Goal: Information Seeking & Learning: Learn about a topic

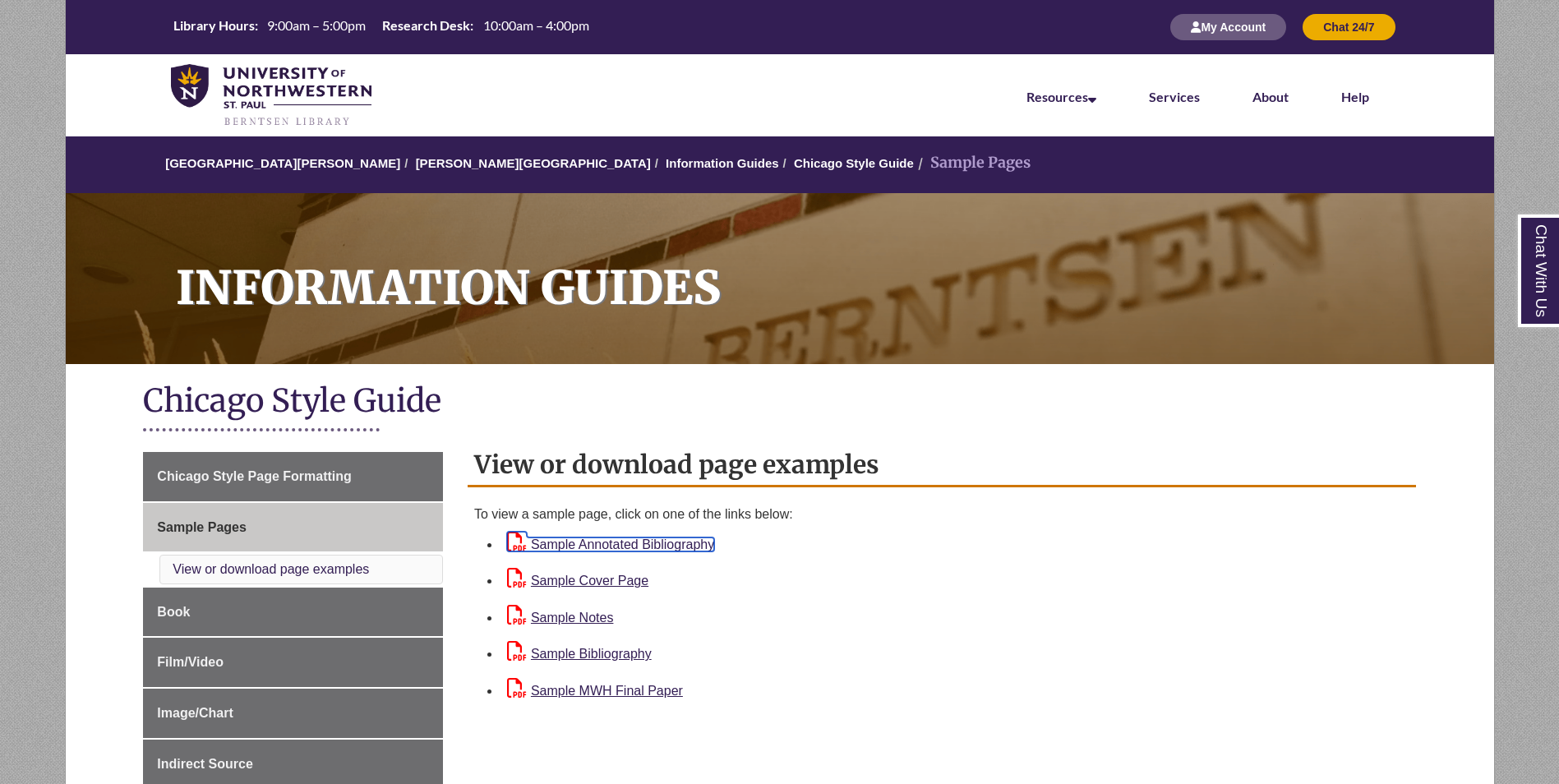
click at [680, 541] on link "Sample Annotated Bibliography" at bounding box center [611, 544] width 208 height 14
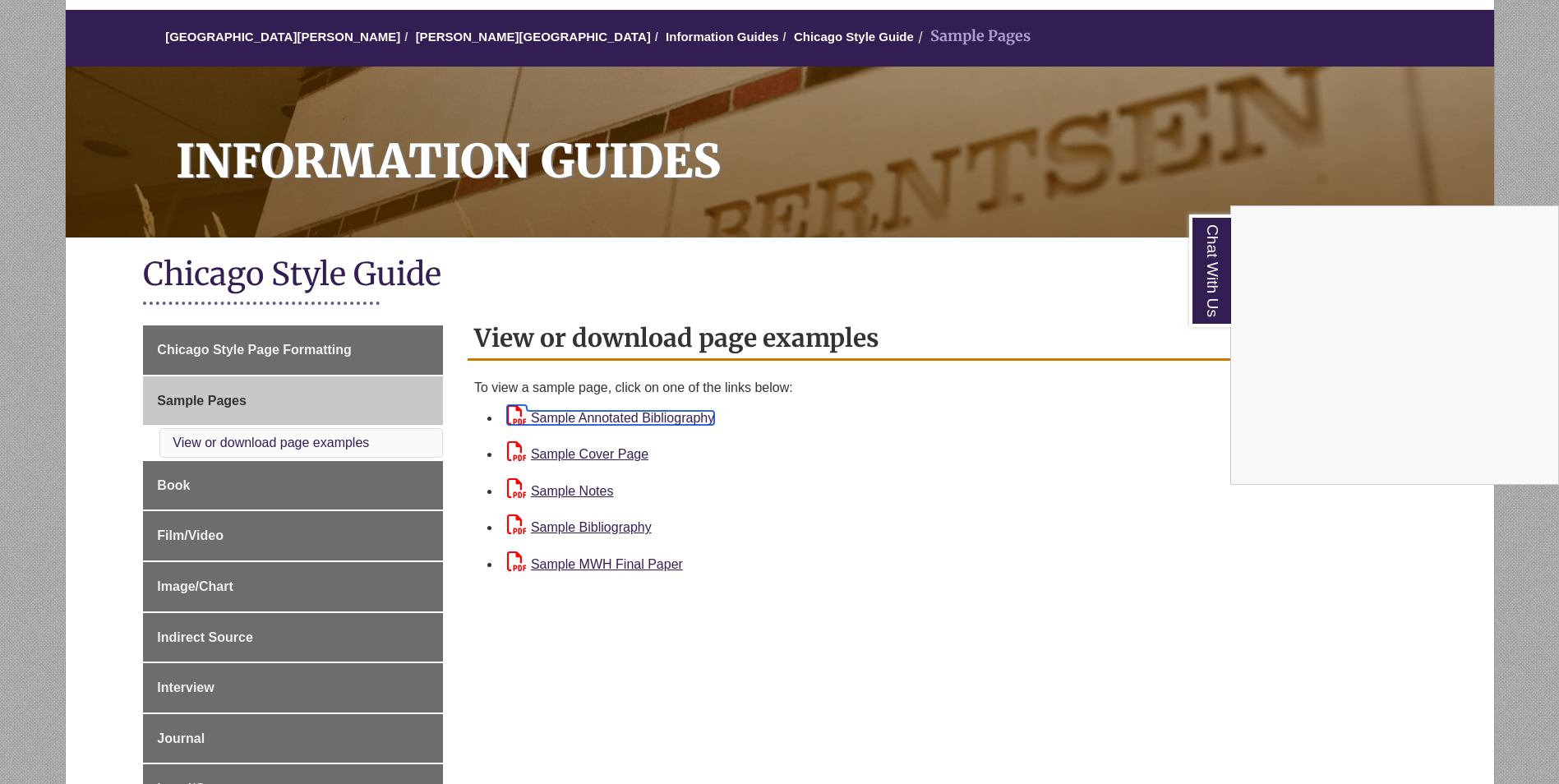
scroll to position [112, 0]
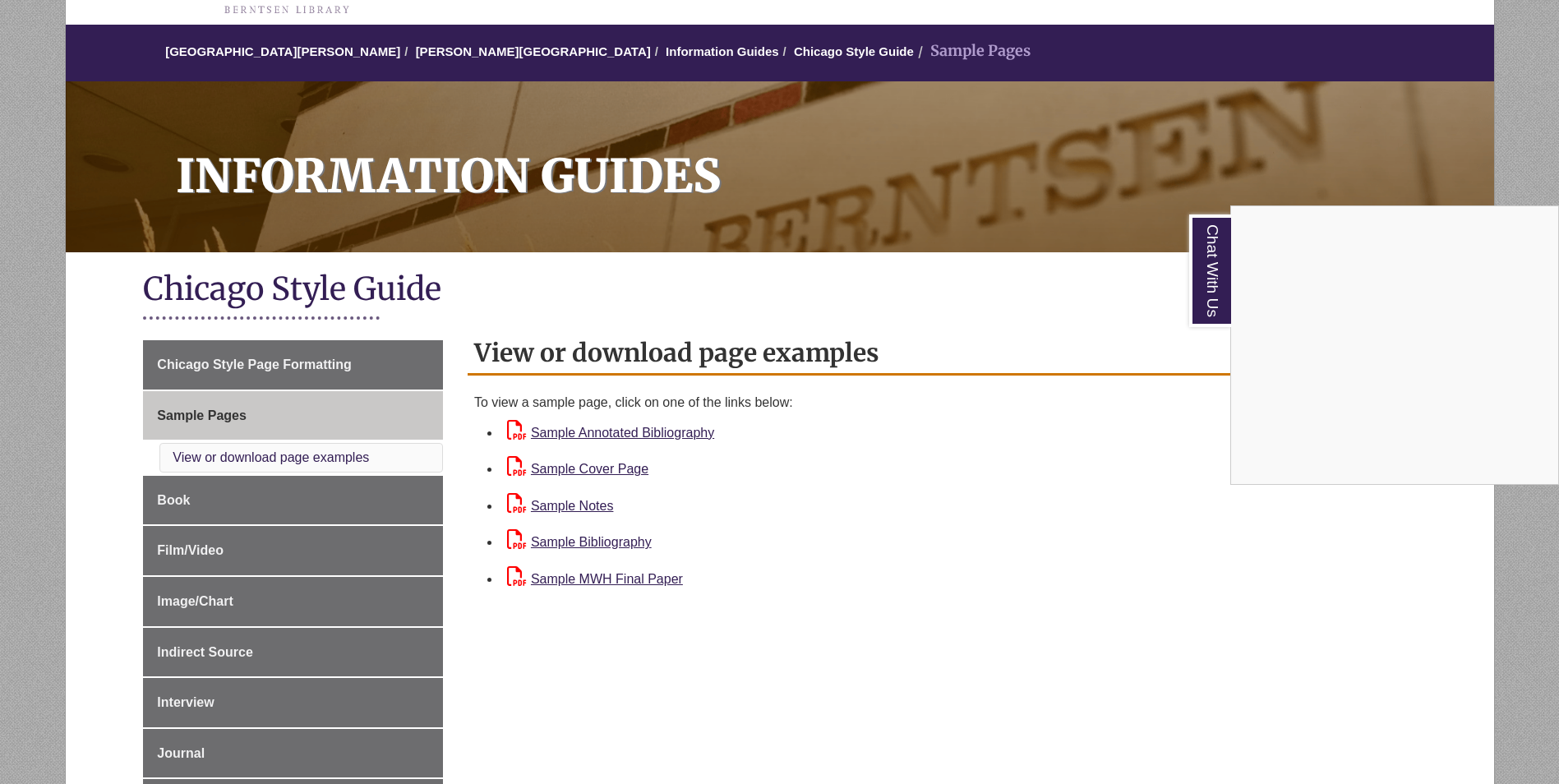
click at [342, 358] on div "Chat With Us" at bounding box center [780, 392] width 1559 height 784
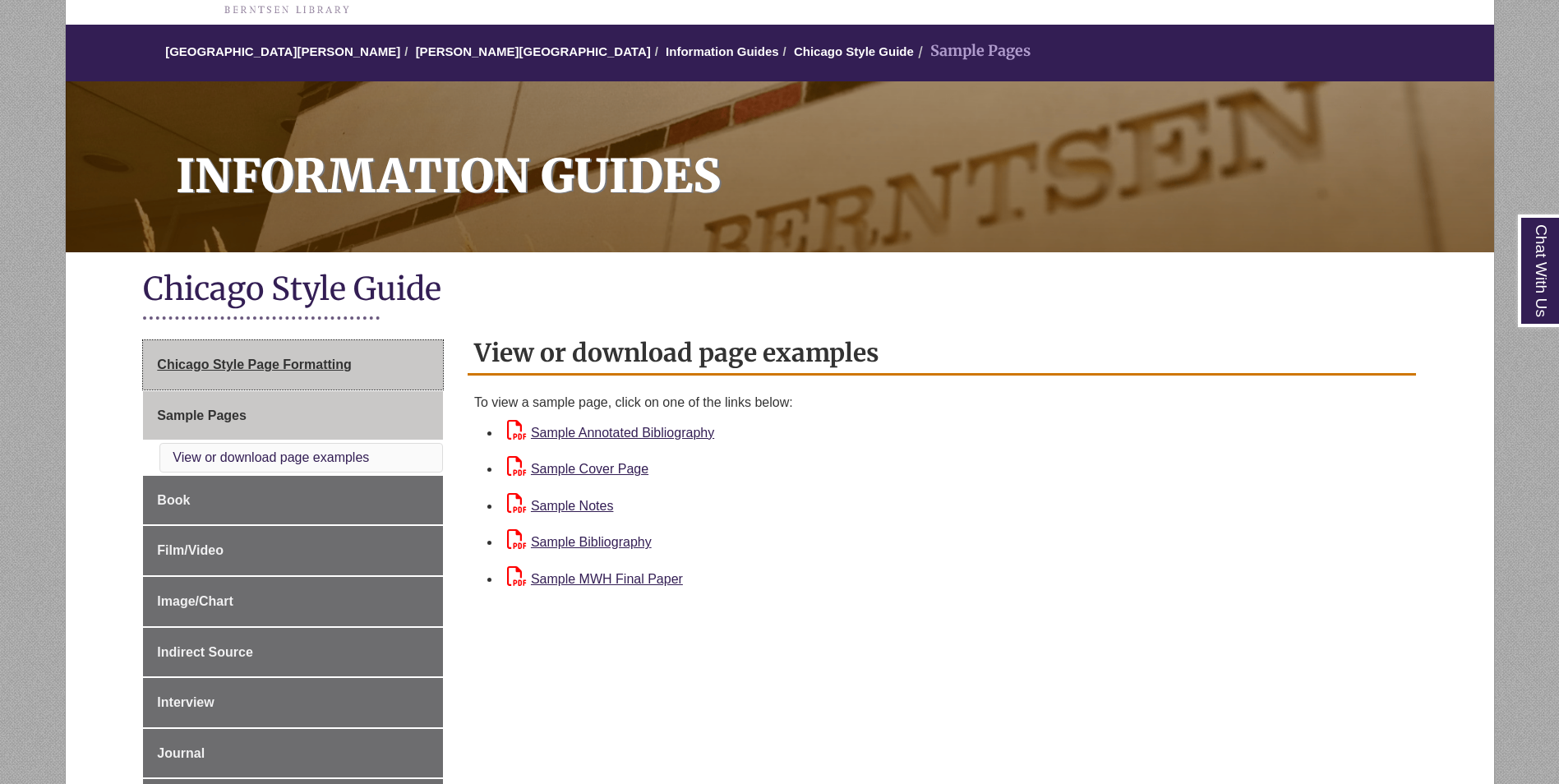
click at [339, 359] on span "Chicago Style Page Formatting" at bounding box center [254, 364] width 194 height 14
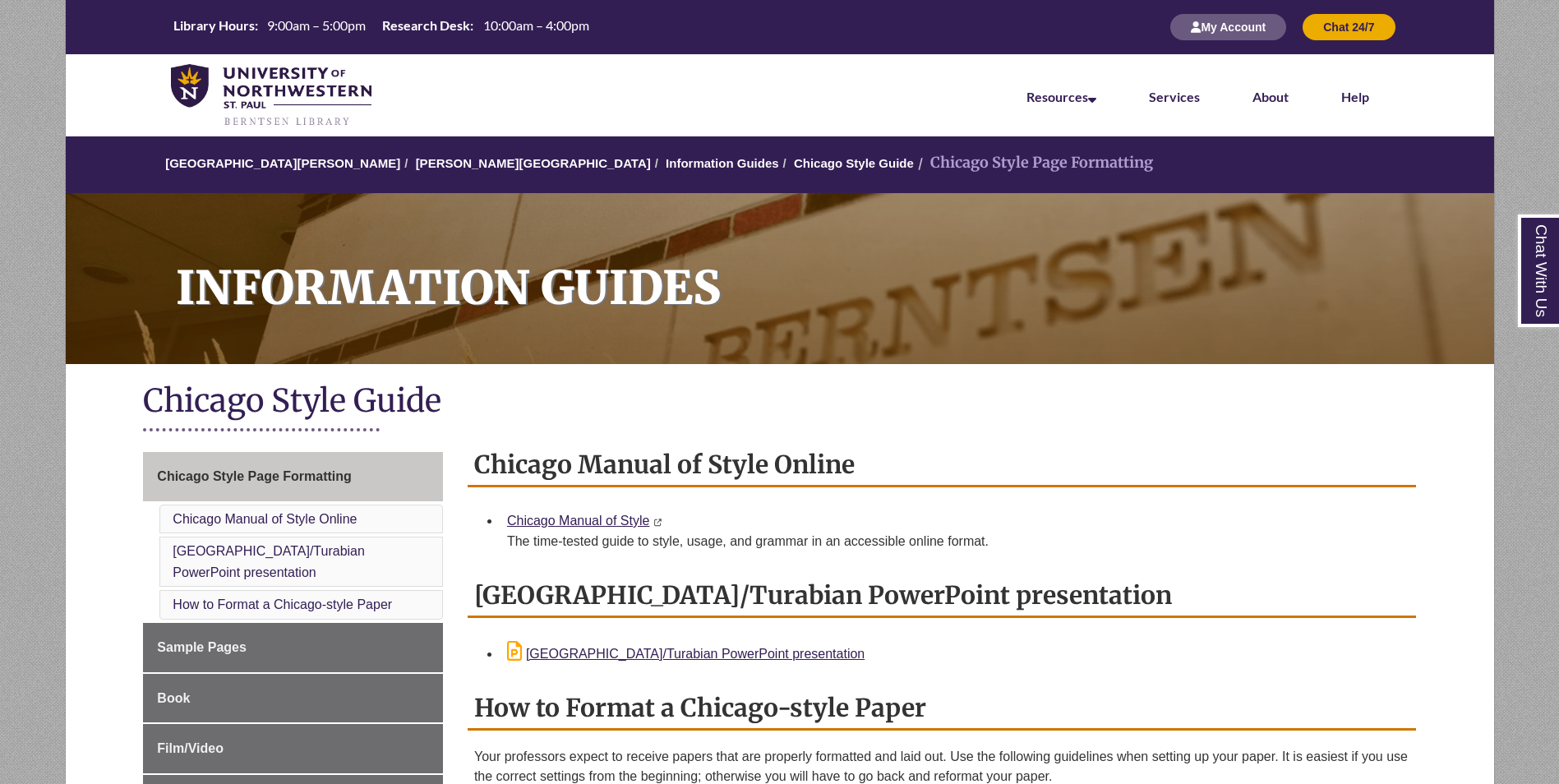
drag, startPoint x: 1558, startPoint y: 49, endPoint x: 1490, endPoint y: 276, distance: 237.0
click at [1430, 110] on nav "Resources Find Resources Library Search Databases & Articles Interlibrary Loan …" at bounding box center [780, 95] width 1429 height 82
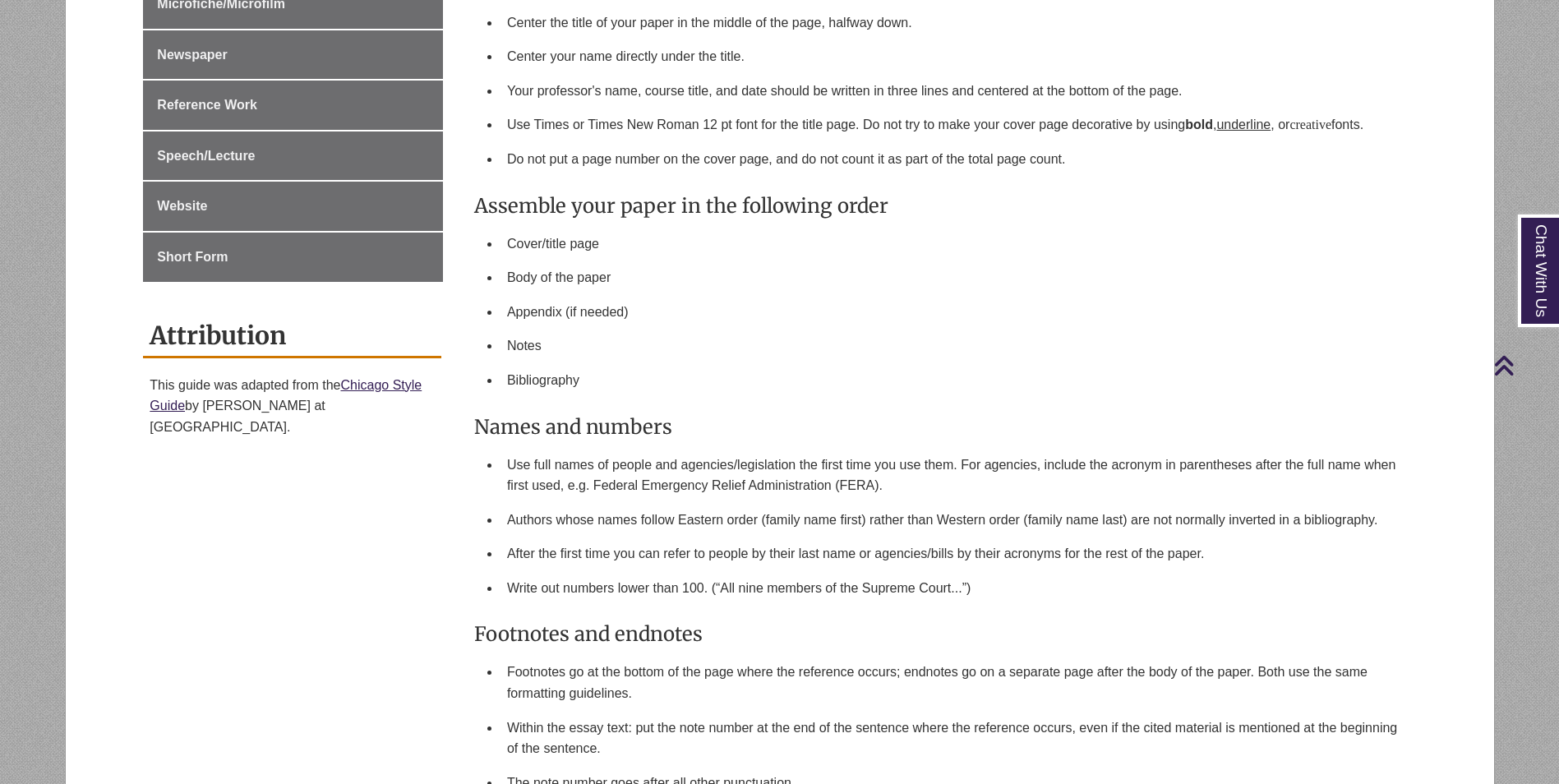
scroll to position [1091, 0]
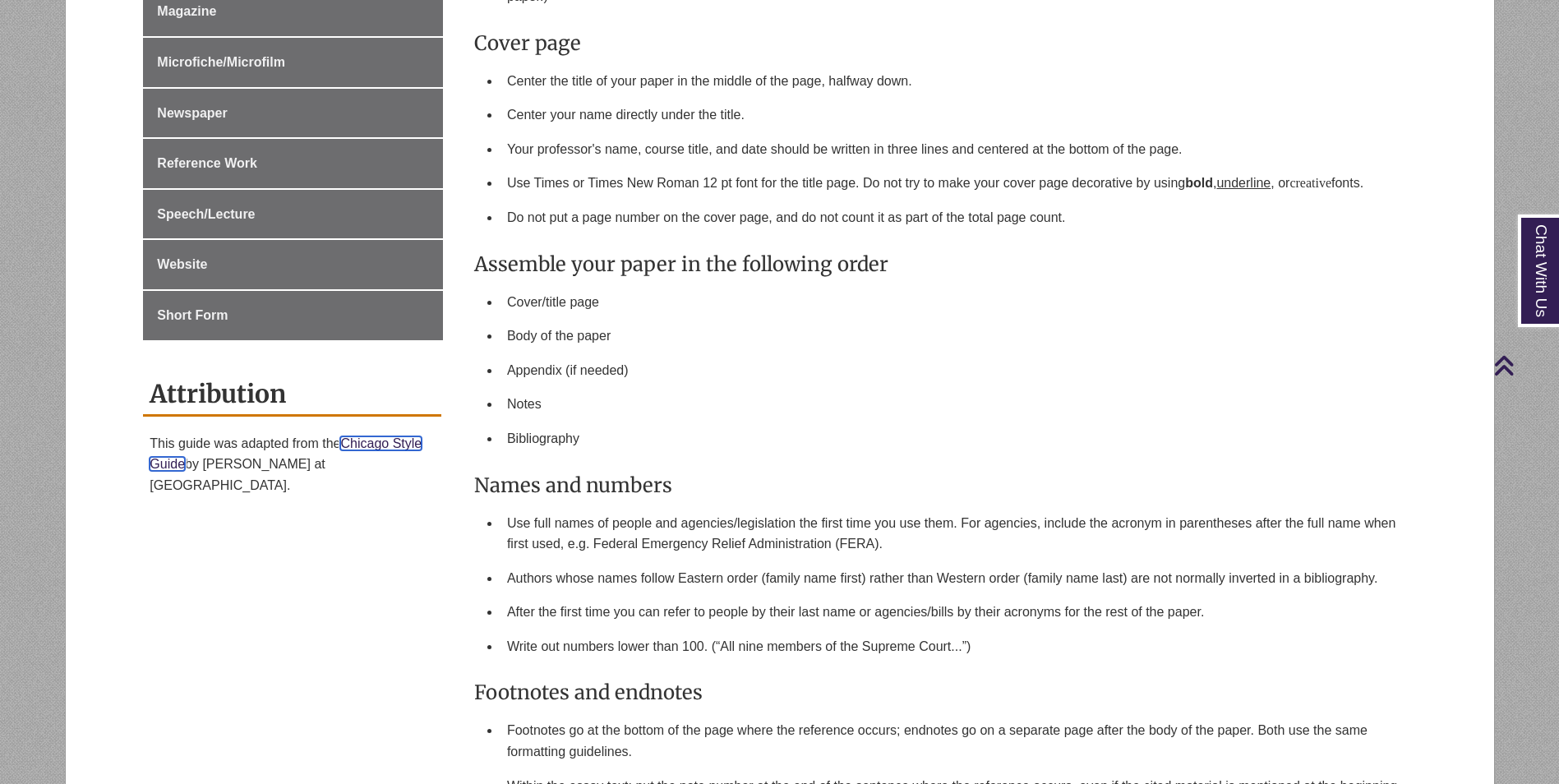
click at [365, 436] on link "Chicago Style Guide" at bounding box center [285, 454] width 272 height 35
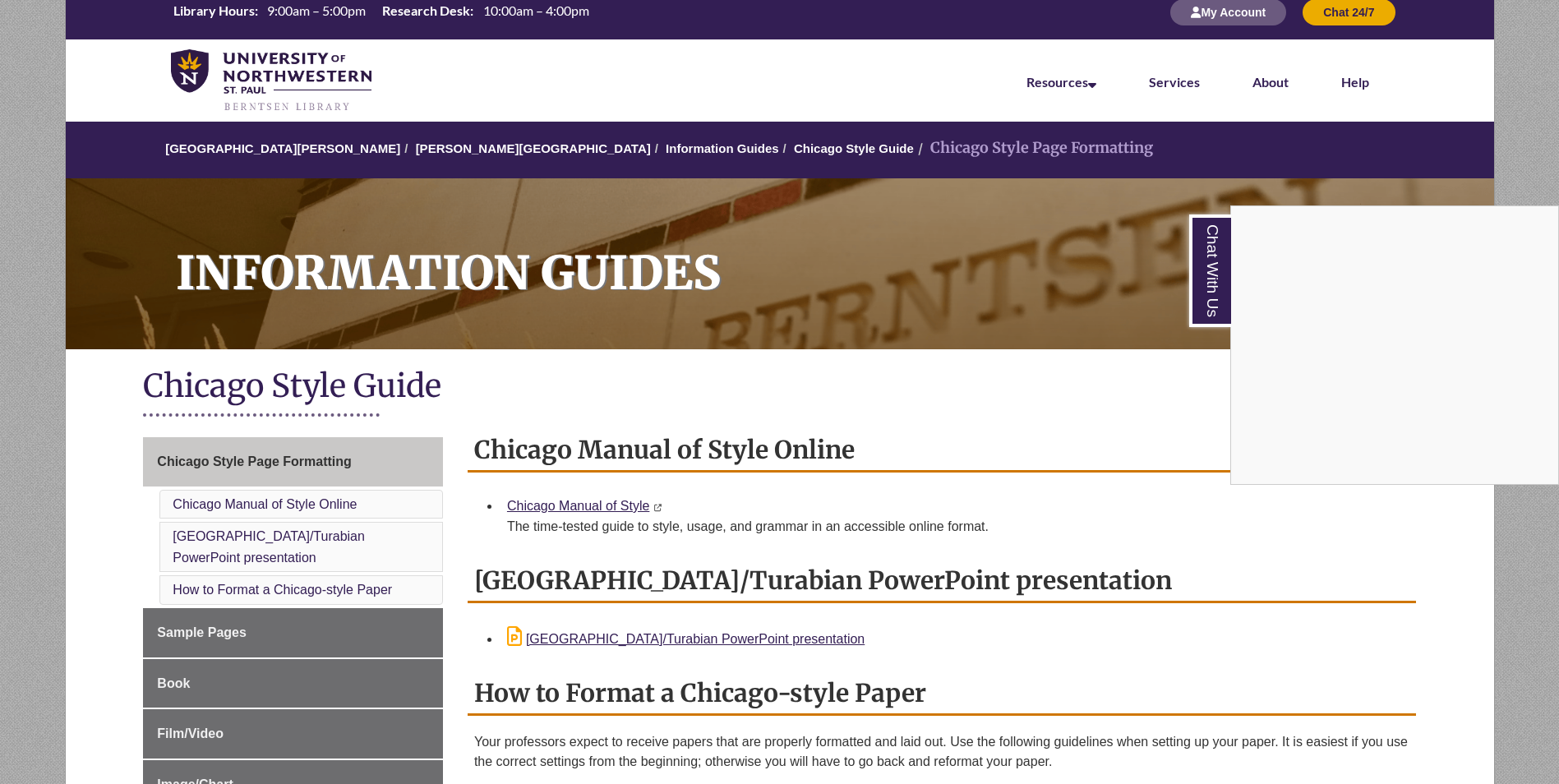
scroll to position [0, 0]
